Goal: Task Accomplishment & Management: Use online tool/utility

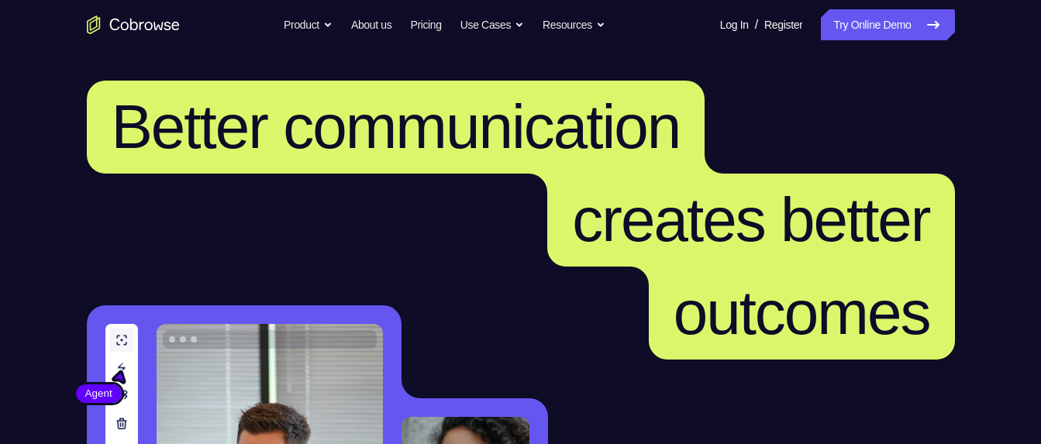
click at [908, 39] on link "Try Online Demo" at bounding box center [887, 24] width 133 height 31
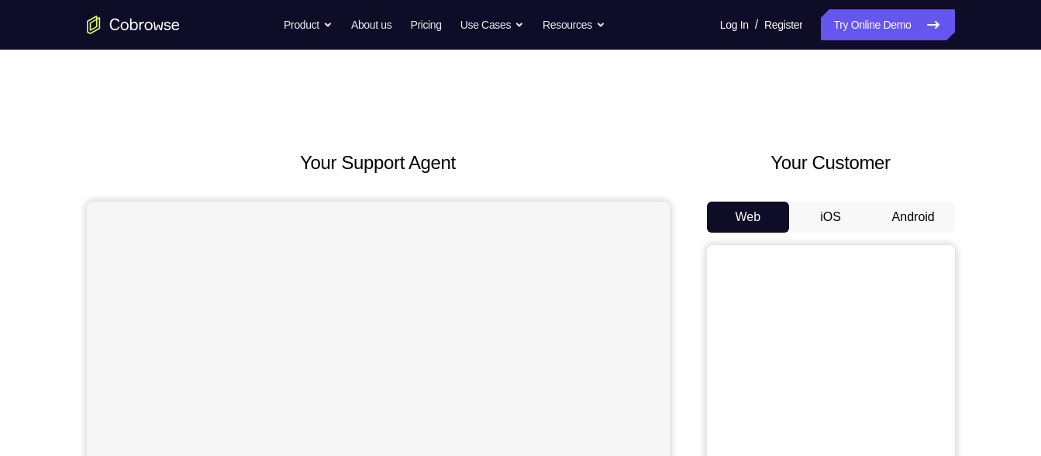
click at [939, 213] on button "Android" at bounding box center [913, 216] width 83 height 31
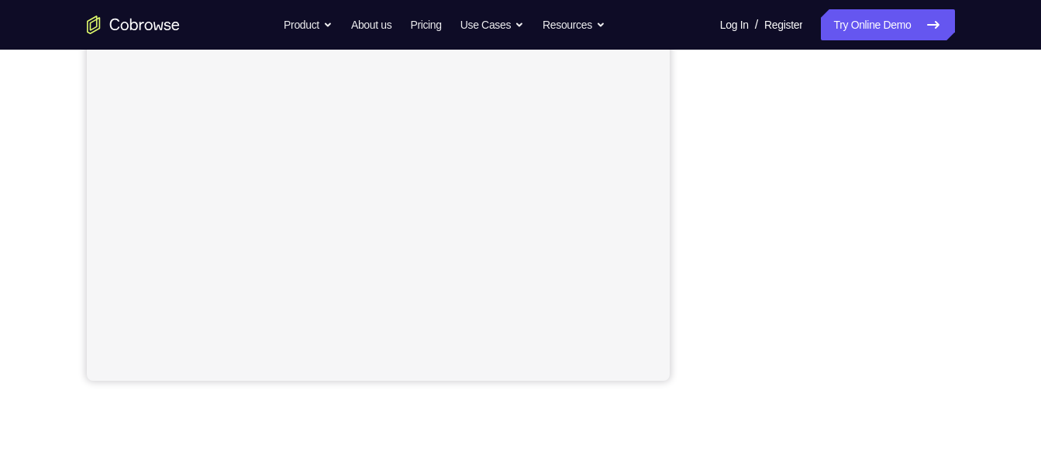
scroll to position [339, 0]
